Goal: Task Accomplishment & Management: Manage account settings

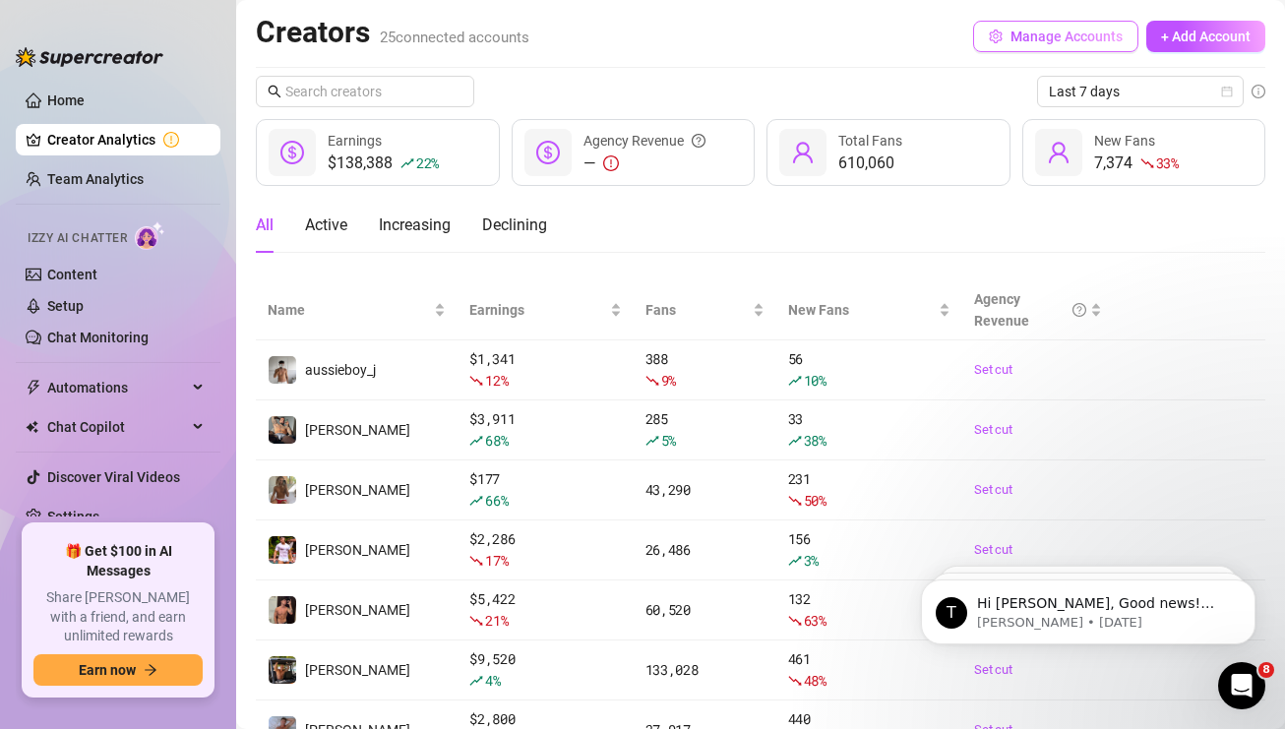
click at [1107, 42] on button "Manage Accounts" at bounding box center [1055, 36] width 165 height 31
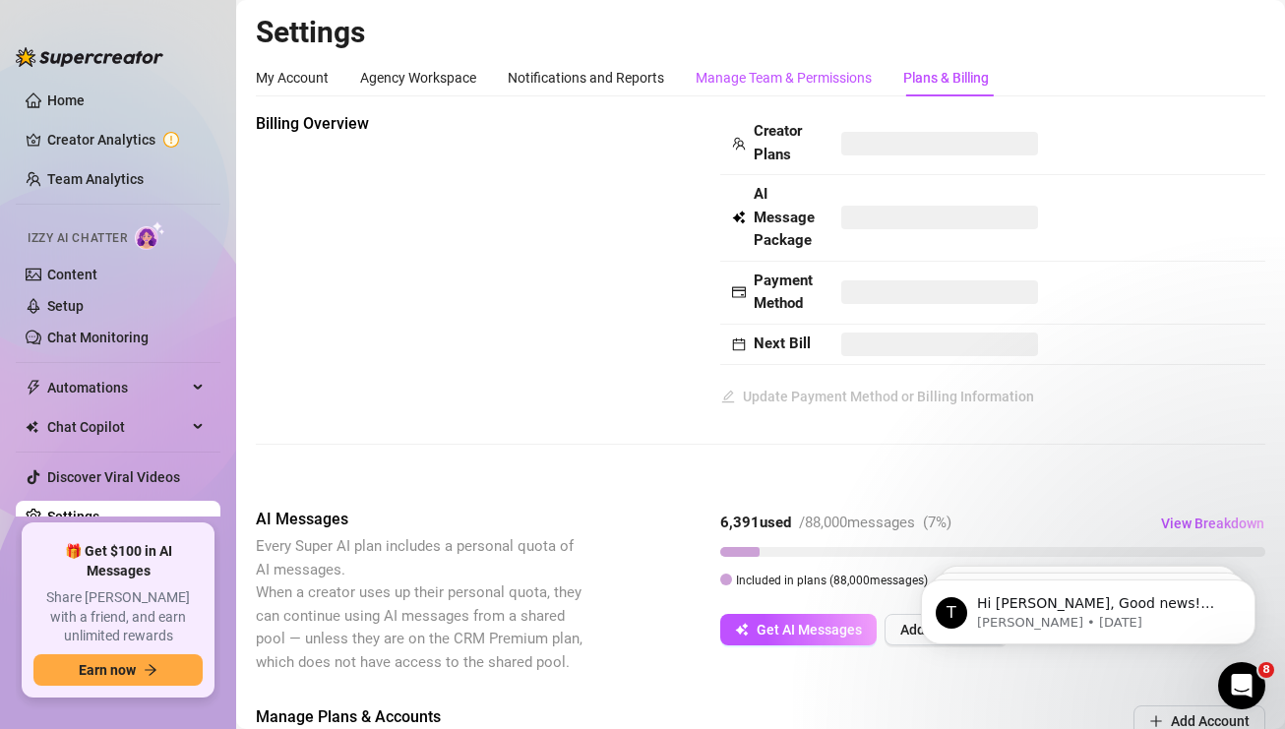
click at [715, 79] on div "Manage Team & Permissions" at bounding box center [784, 78] width 176 height 22
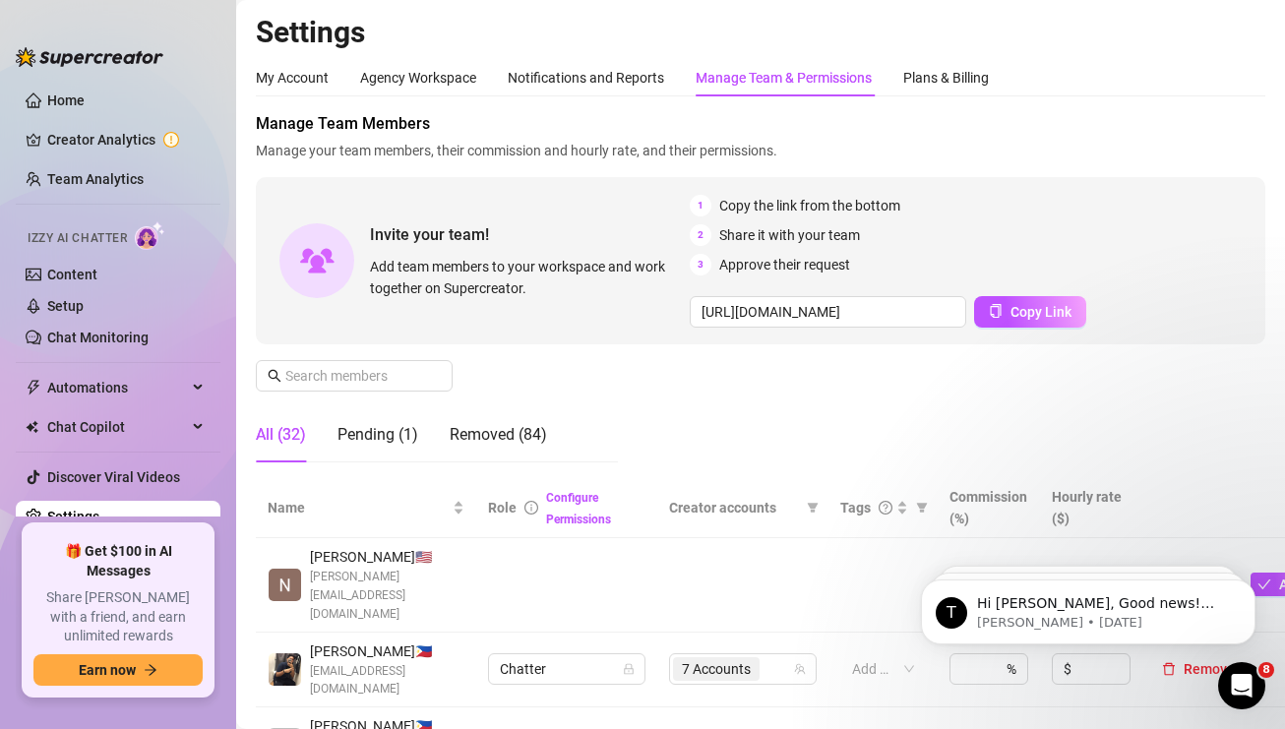
scroll to position [394, 0]
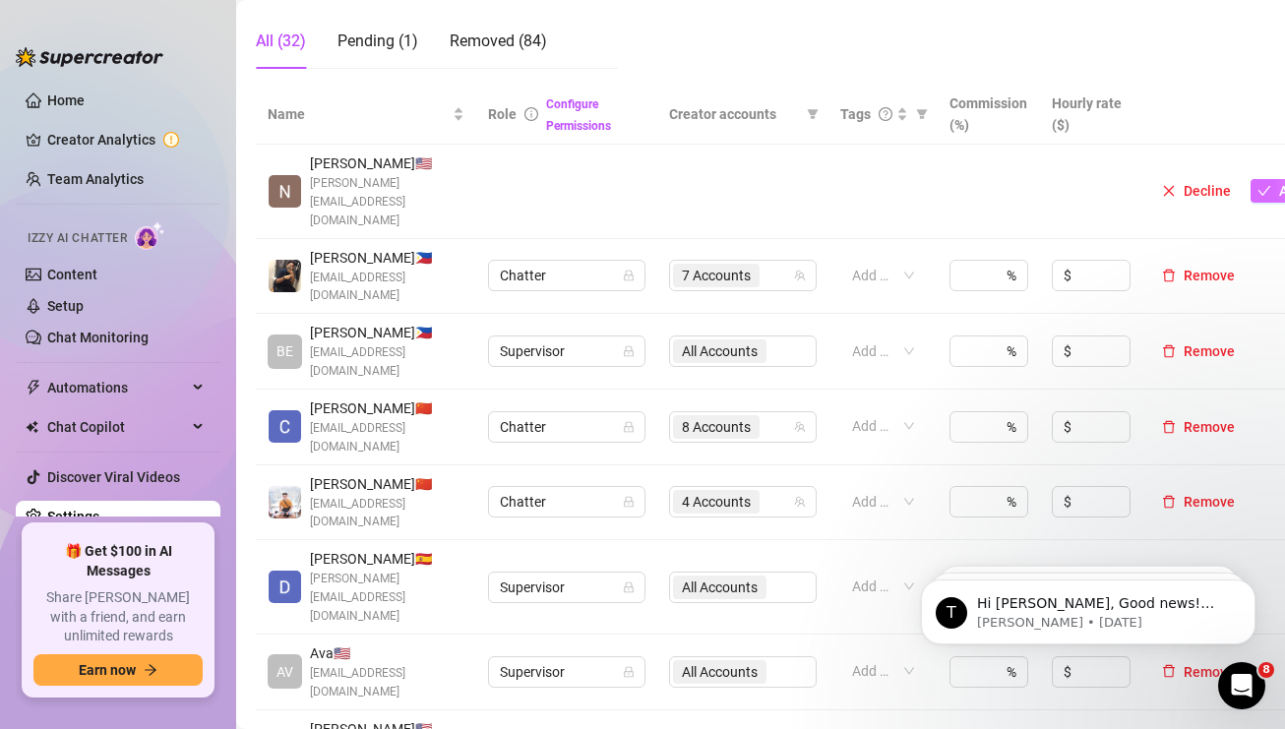
click at [1258, 186] on icon "check" at bounding box center [1265, 191] width 14 height 14
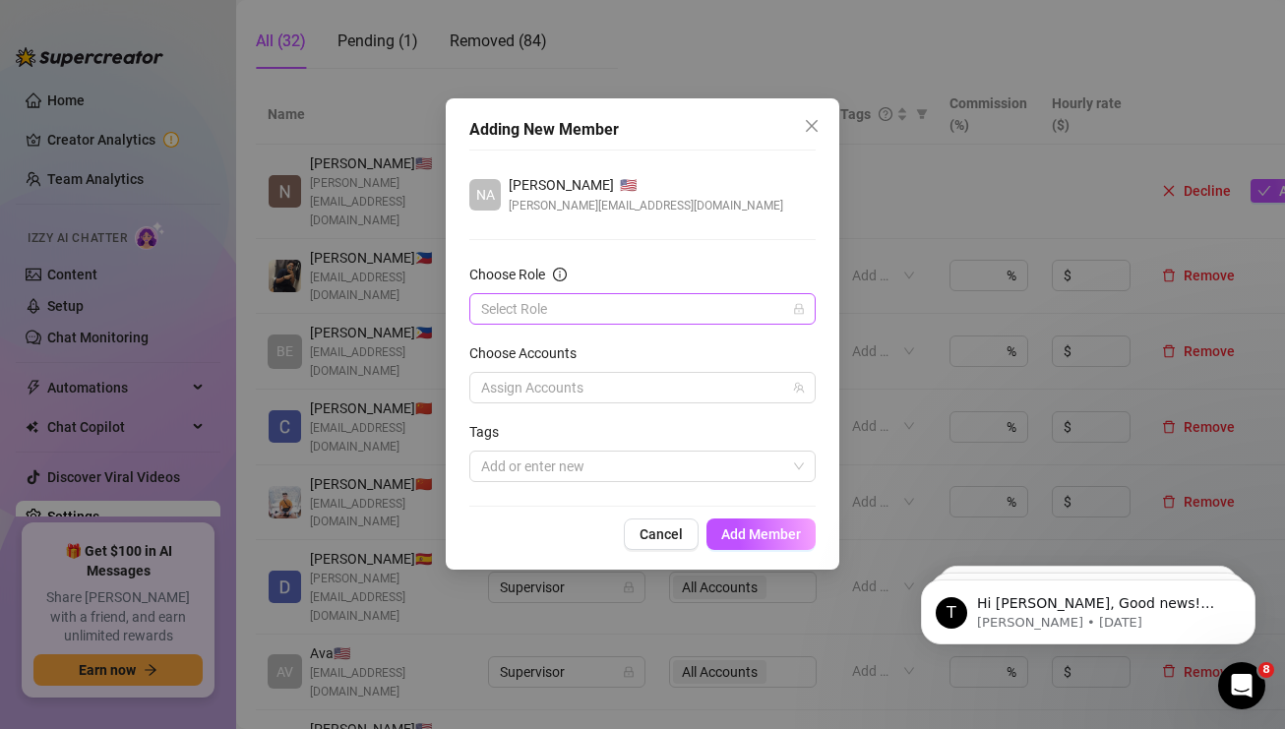
click at [696, 317] on input "Choose Role" at bounding box center [633, 309] width 305 height 30
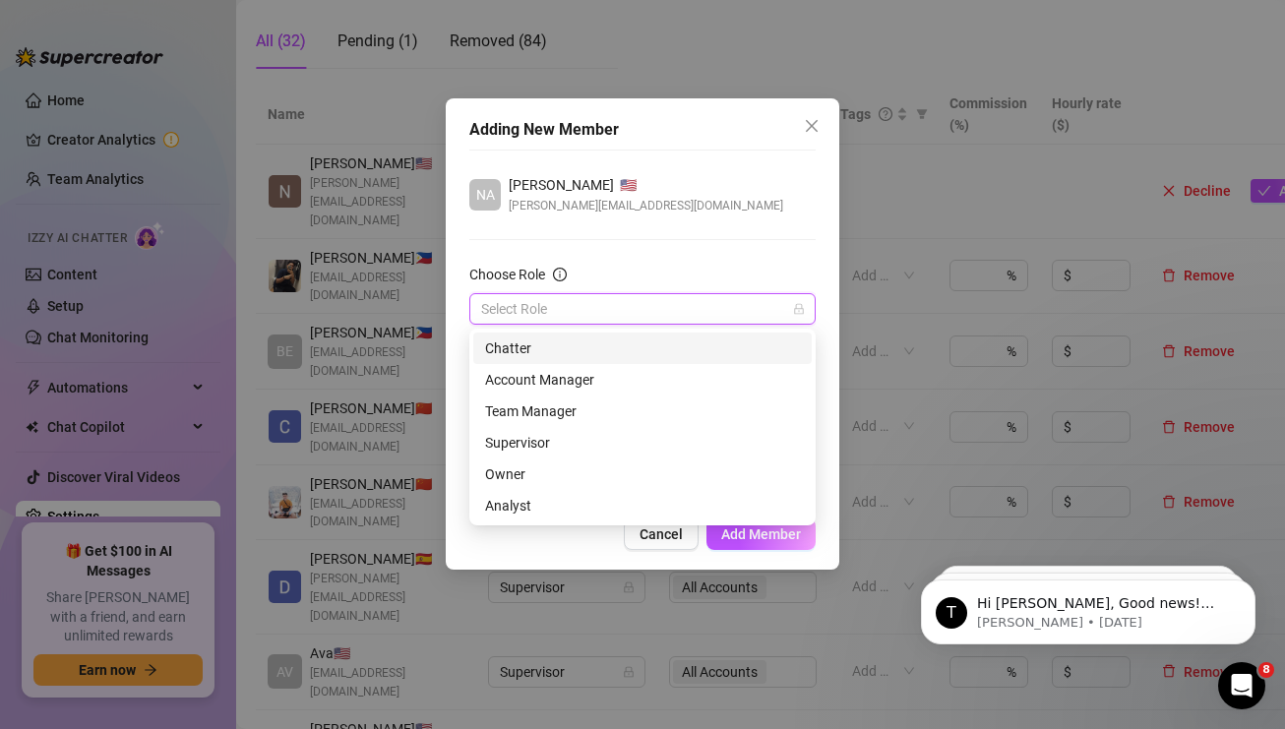
click at [378, 100] on div "Adding New Member NA [PERSON_NAME] 🇺🇸 [PERSON_NAME][EMAIL_ADDRESS][DOMAIN_NAME]…" at bounding box center [642, 364] width 1285 height 729
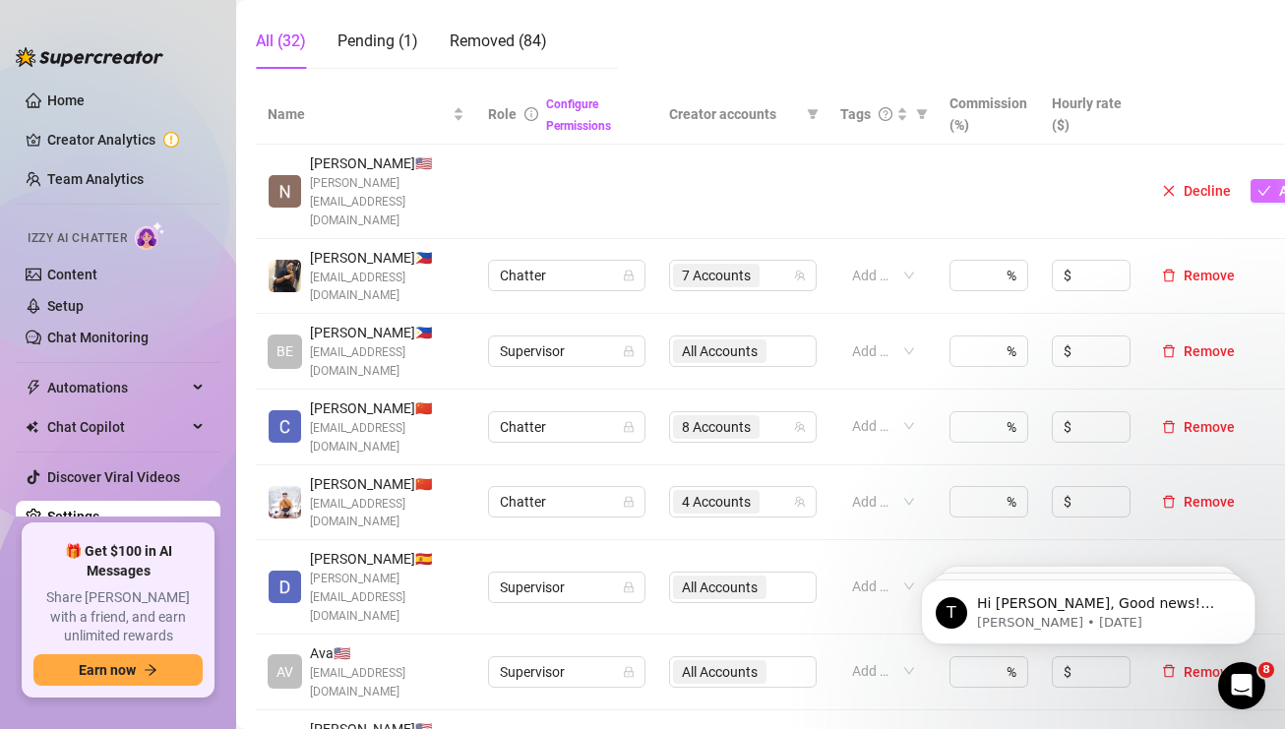
click at [1259, 186] on icon "check" at bounding box center [1265, 191] width 14 height 14
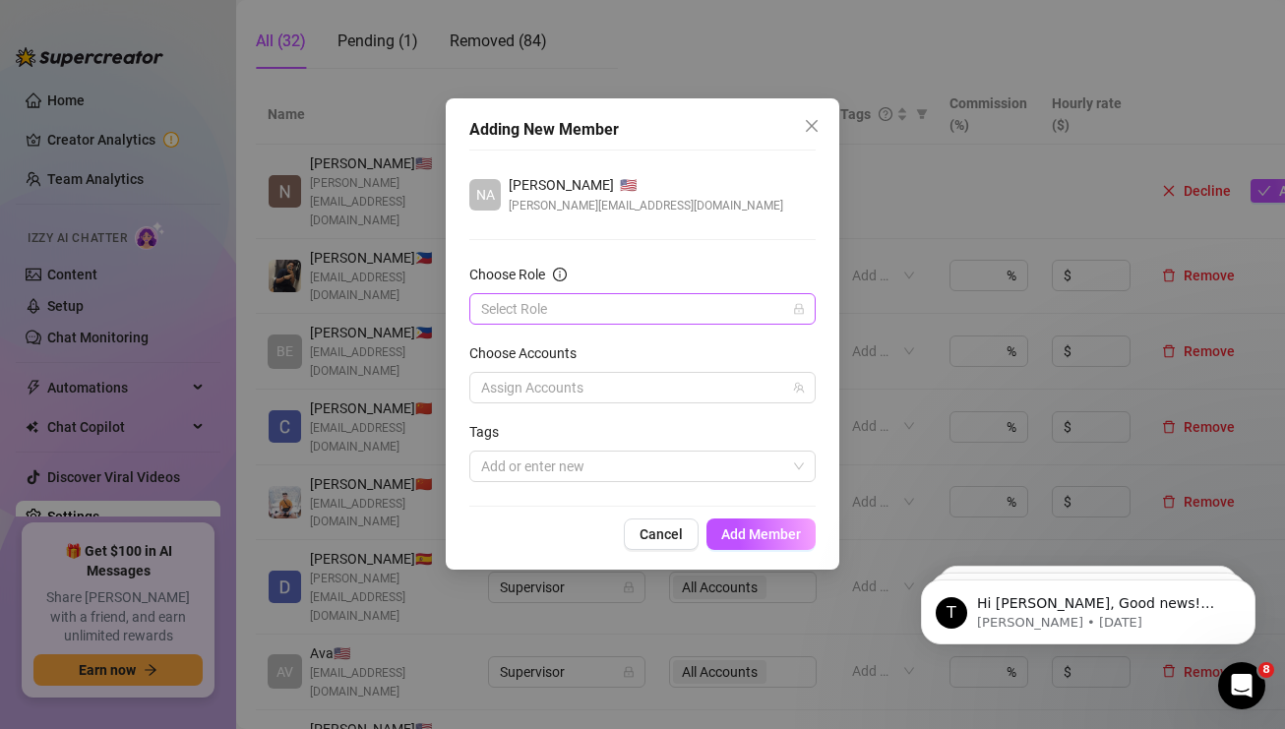
click at [549, 316] on input "Choose Role" at bounding box center [633, 309] width 305 height 30
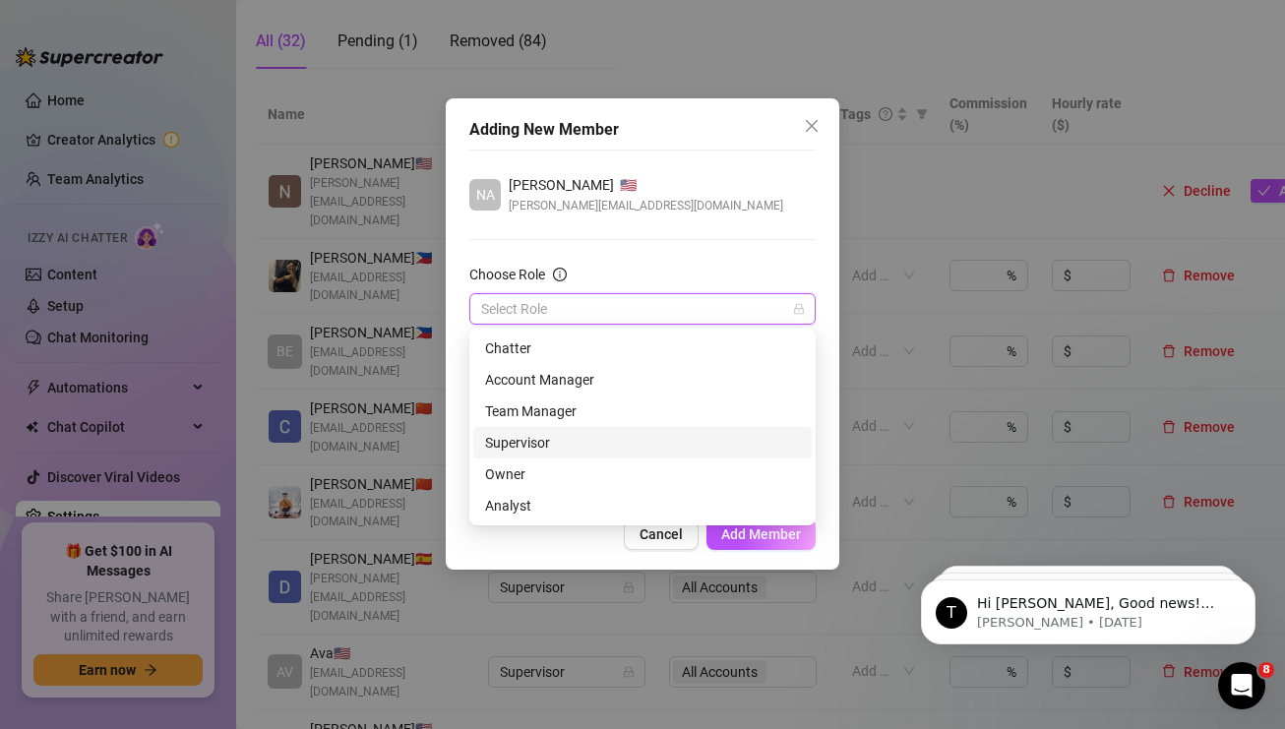
click at [520, 446] on div "Supervisor" at bounding box center [642, 443] width 315 height 22
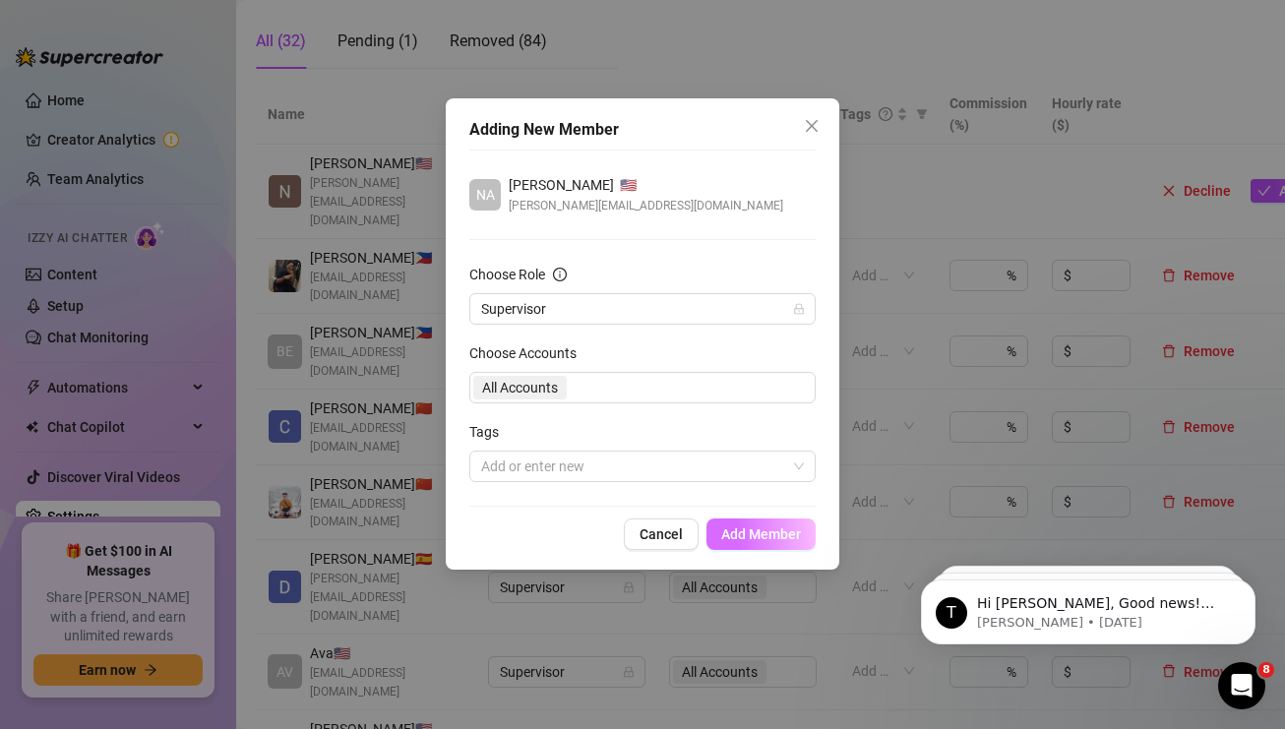
click at [776, 538] on span "Add Member" at bounding box center [761, 535] width 80 height 16
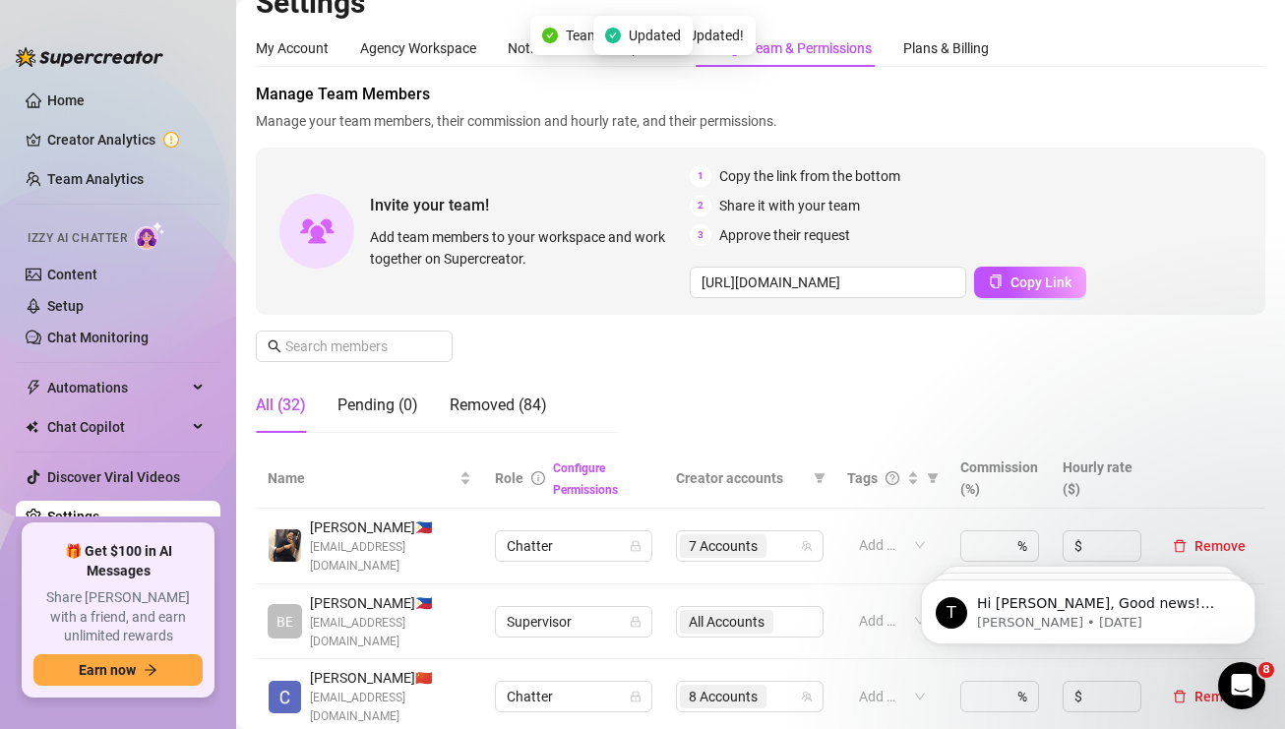
scroll to position [0, 0]
